Goal: Check status

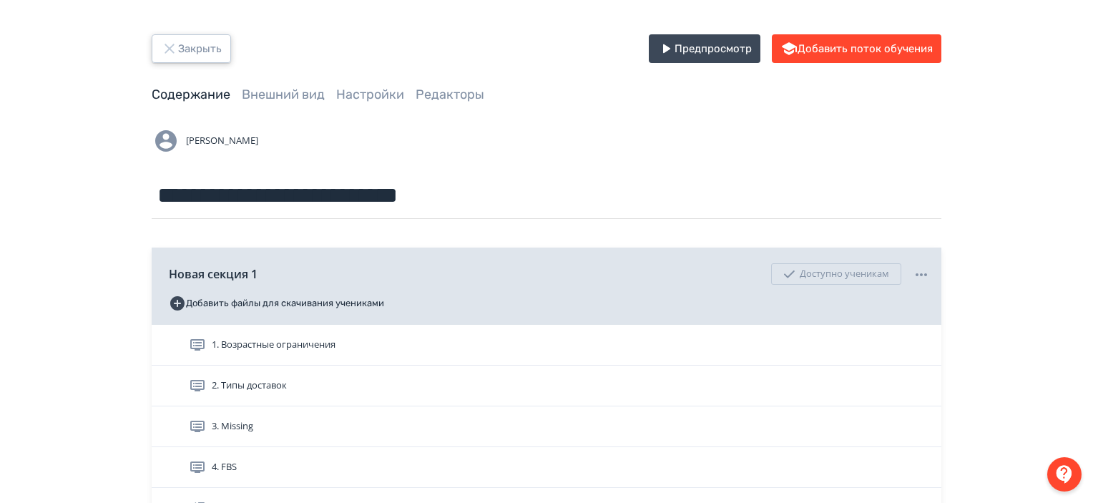
click at [210, 59] on button "Закрыть" at bounding box center [191, 48] width 79 height 29
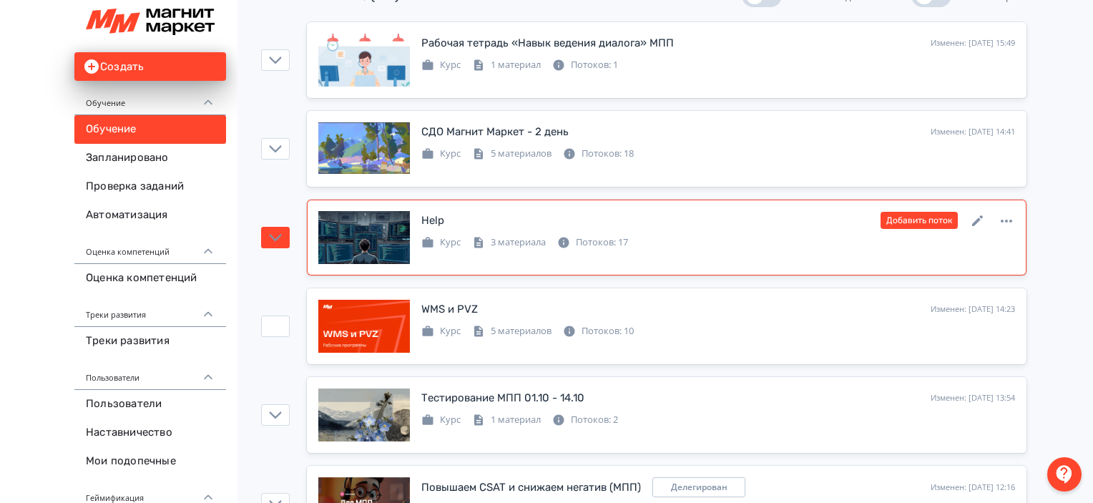
scroll to position [172, 0]
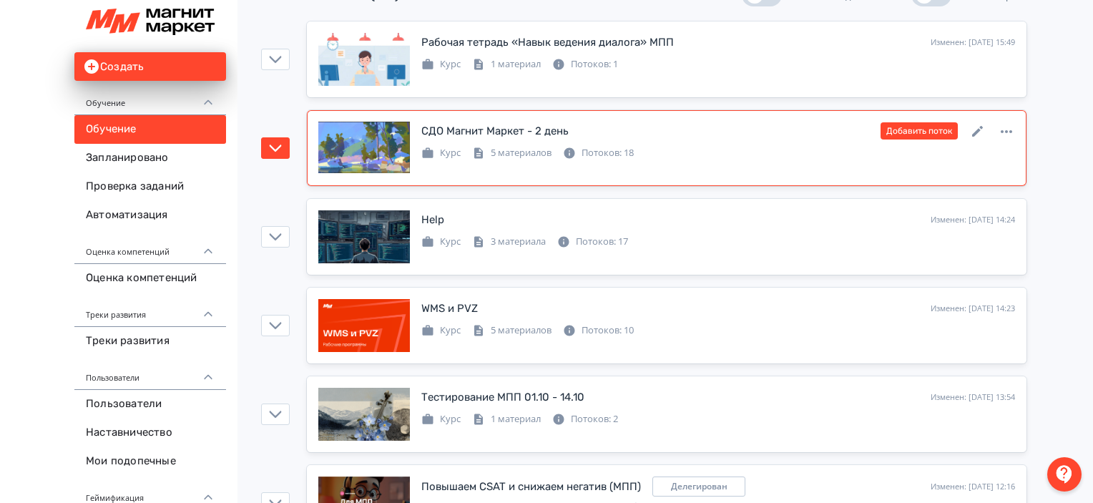
click at [790, 168] on div "СДО Магнит Маркет - 2 день Изменен: [DATE] 14:41 Добавить поток Курс 5 материал…" at bounding box center [666, 148] width 697 height 53
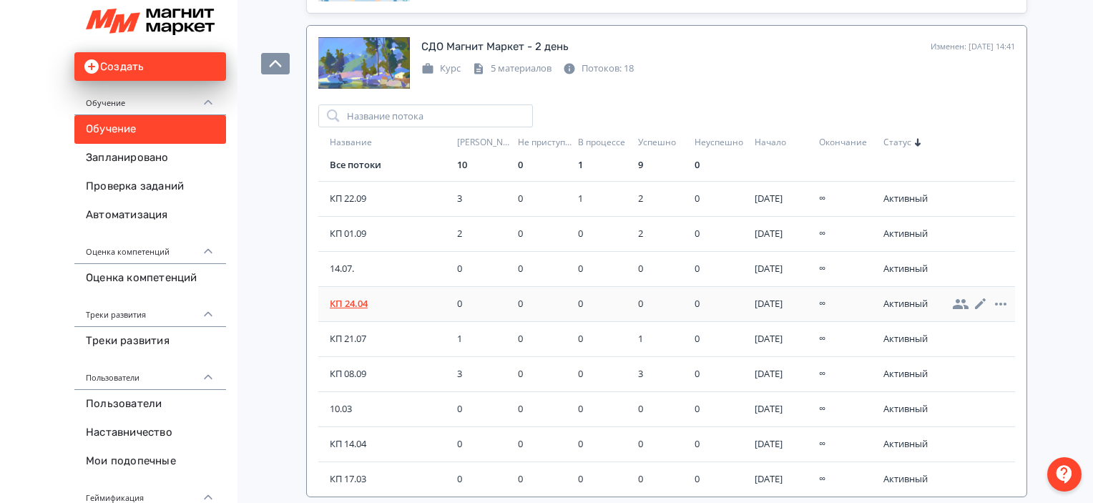
scroll to position [4, 0]
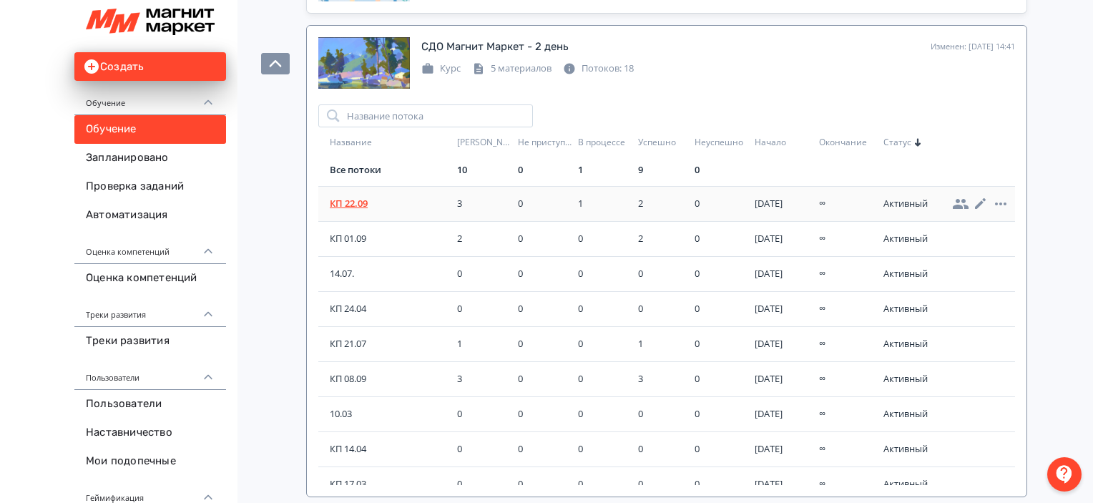
click at [355, 200] on span "КП 22.09" at bounding box center [391, 204] width 122 height 14
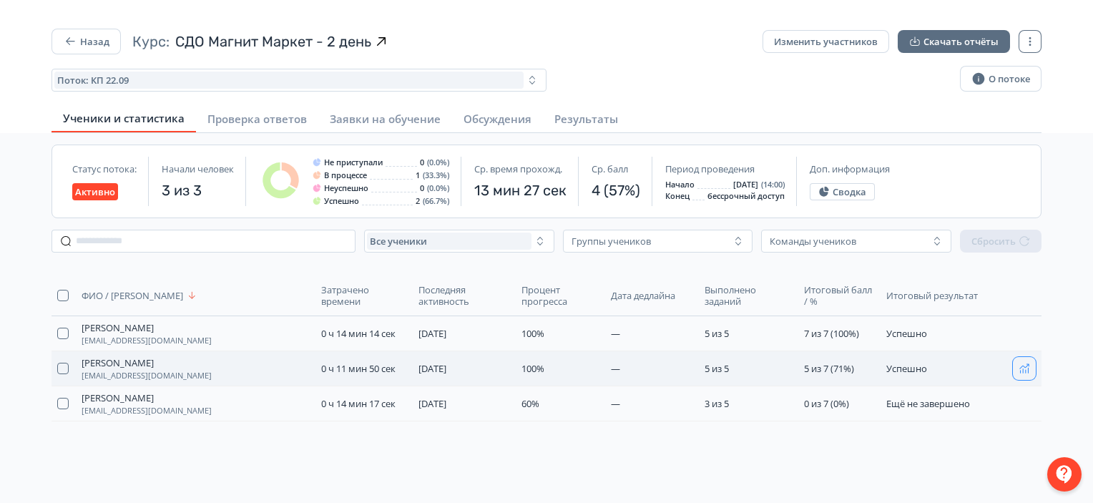
click at [1024, 368] on icon "button" at bounding box center [1023, 368] width 11 height 11
click at [109, 48] on button "Назад" at bounding box center [85, 42] width 69 height 26
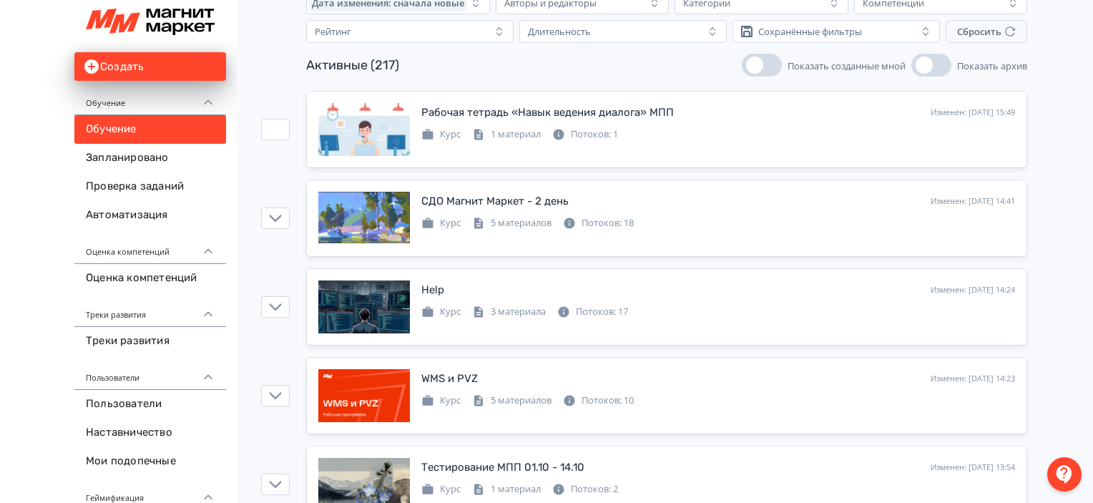
scroll to position [106, 0]
